Goal: Check status: Check status

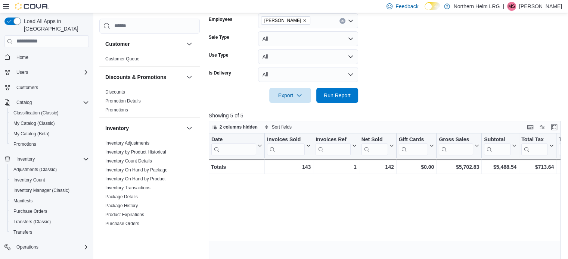
scroll to position [0, 564]
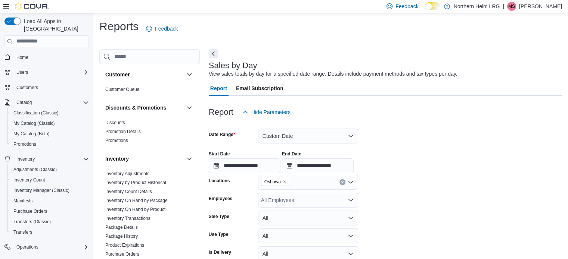
scroll to position [17, 0]
